Goal: Task Accomplishment & Management: Manage account settings

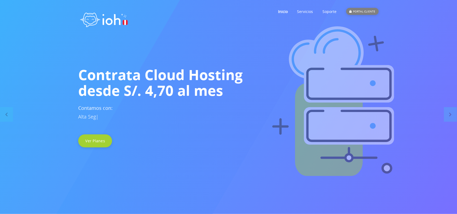
click at [366, 12] on div "PORTAL CLIENTE" at bounding box center [362, 11] width 33 height 7
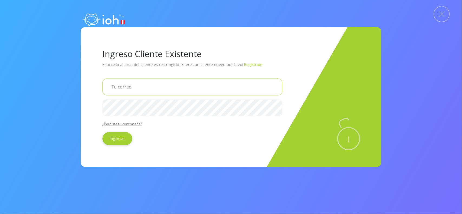
click at [144, 86] on input "email" at bounding box center [193, 87] width 180 height 17
drag, startPoint x: 144, startPoint y: 86, endPoint x: 145, endPoint y: 90, distance: 4.4
click at [144, 86] on input "email" at bounding box center [193, 87] width 180 height 17
type input "fvilela2487@gmail.com"
click at [158, 117] on form "fvilela2487@gmail.com ¿Perdiste tu contraseña? Ingresar" at bounding box center [193, 112] width 180 height 67
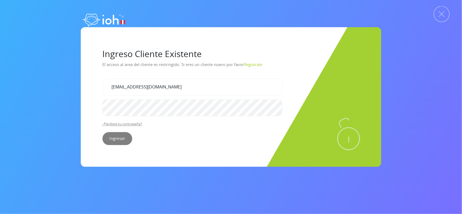
click at [117, 133] on input "Ingresar" at bounding box center [118, 138] width 30 height 13
